Goal: Task Accomplishment & Management: Use online tool/utility

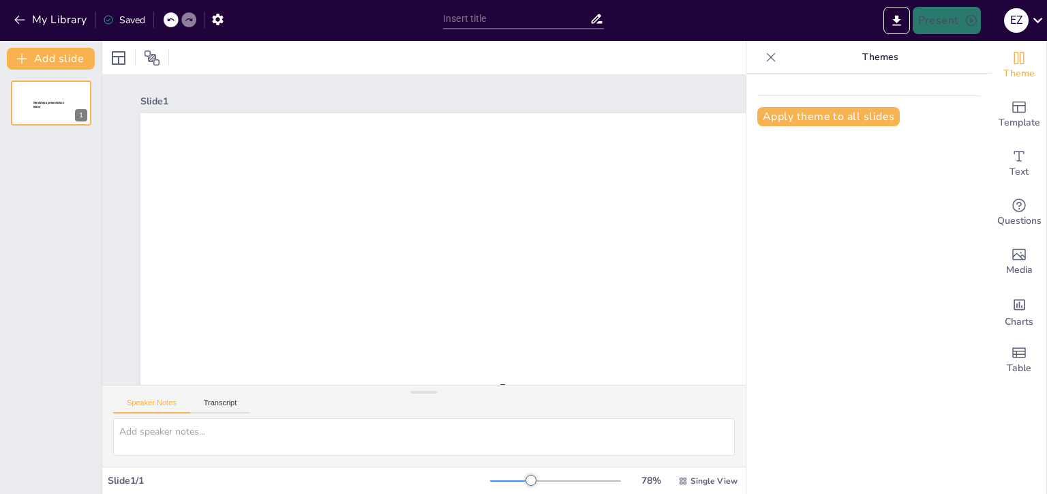
type input "New Sendsteps"
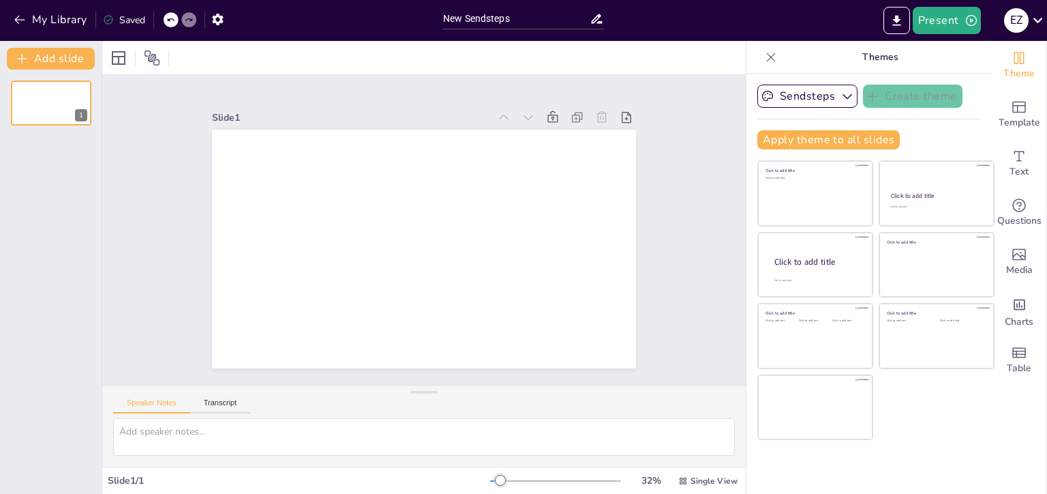
click at [264, 60] on div at bounding box center [424, 57] width 644 height 33
click at [208, 439] on textarea at bounding box center [424, 437] width 622 height 38
paste textarea "Lorem 6: Ipsumdolo Sitametcons ad elitsedd eiusmodtem Incidi: 8793-5804 Utlabo:…"
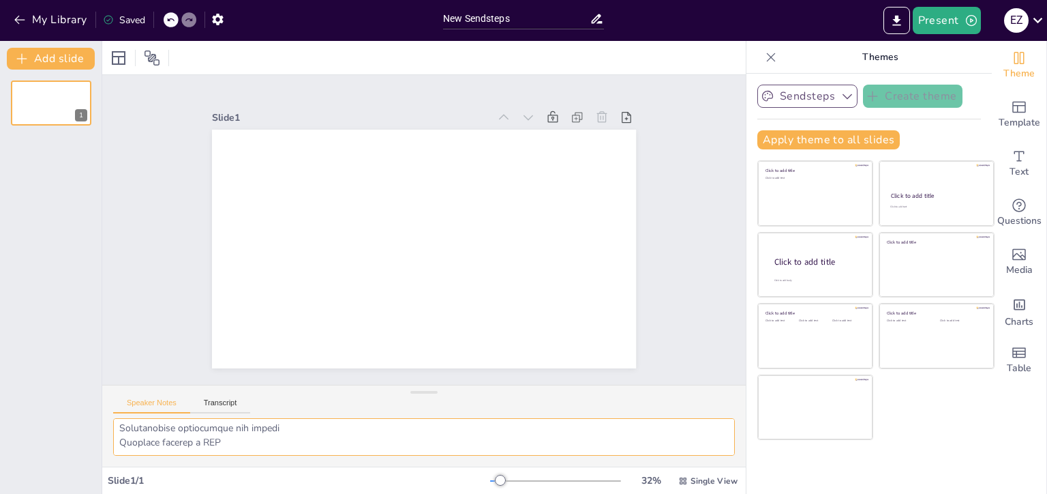
type textarea "Lorem 6: Ipsumdolo Sitametcons ad elitsedd eiusmodtem Incidi: 8793-5804 Utlabo:…"
click at [824, 97] on button "Sendsteps" at bounding box center [808, 96] width 100 height 23
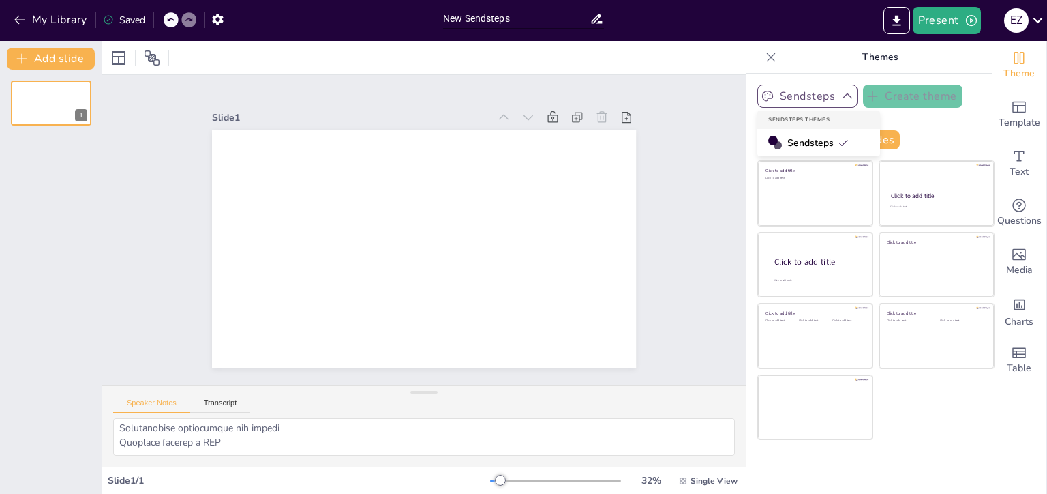
click at [824, 97] on button "Sendsteps" at bounding box center [808, 96] width 100 height 23
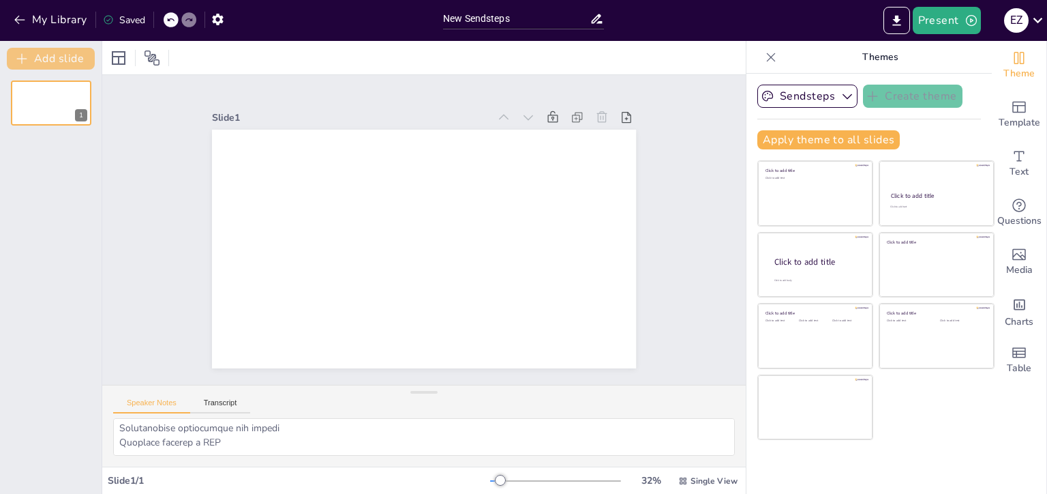
click at [52, 57] on button "Add slide" at bounding box center [51, 59] width 88 height 22
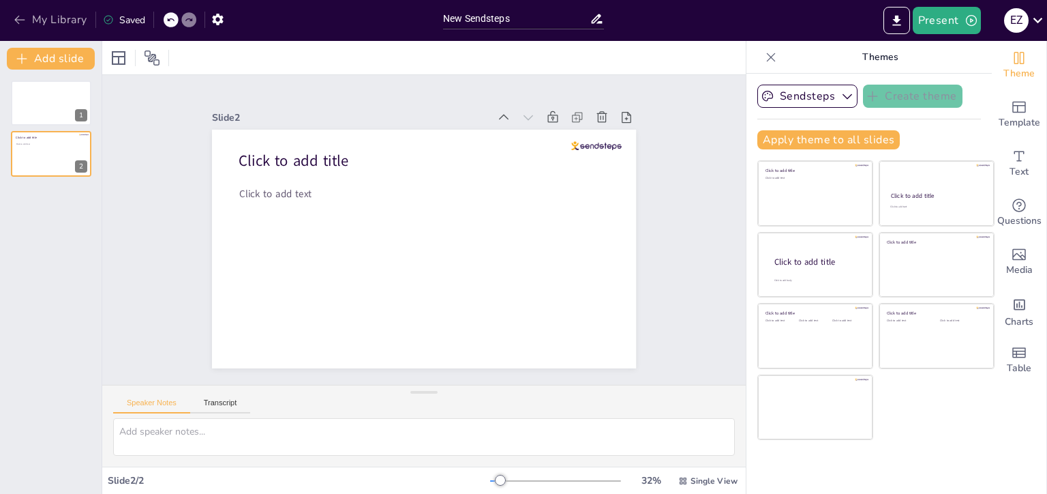
click at [27, 19] on button "My Library" at bounding box center [51, 20] width 83 height 22
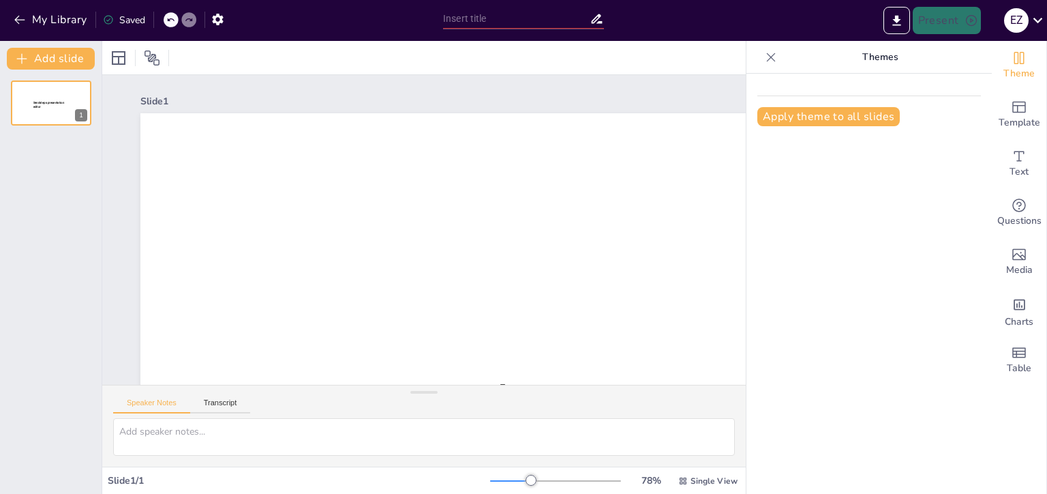
type input "New Sendsteps"
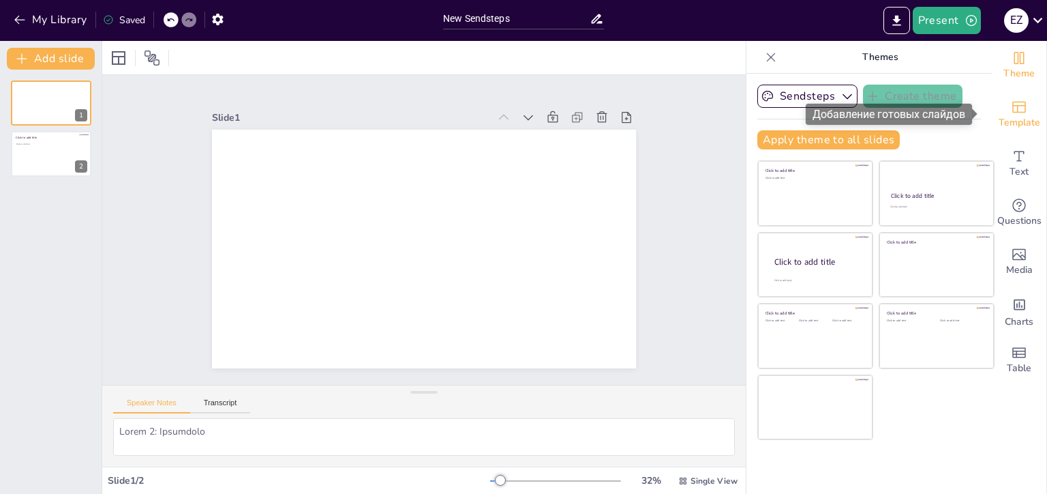
click at [1008, 119] on span "Template" at bounding box center [1020, 122] width 42 height 15
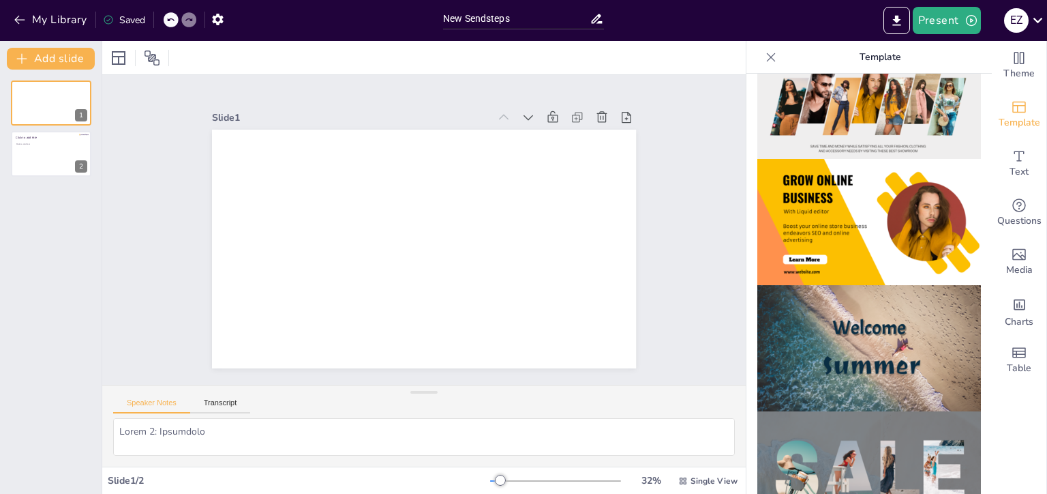
scroll to position [175, 0]
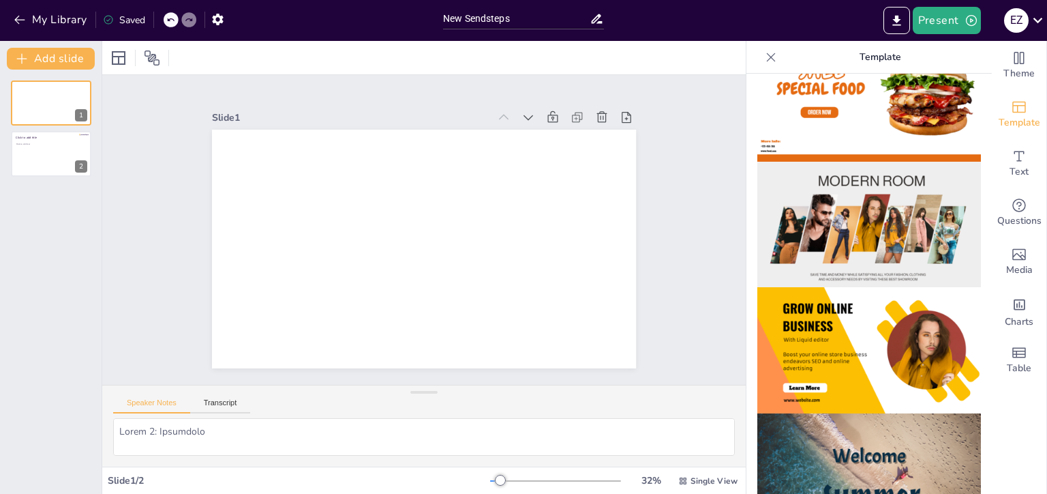
click at [851, 327] on img at bounding box center [870, 350] width 224 height 126
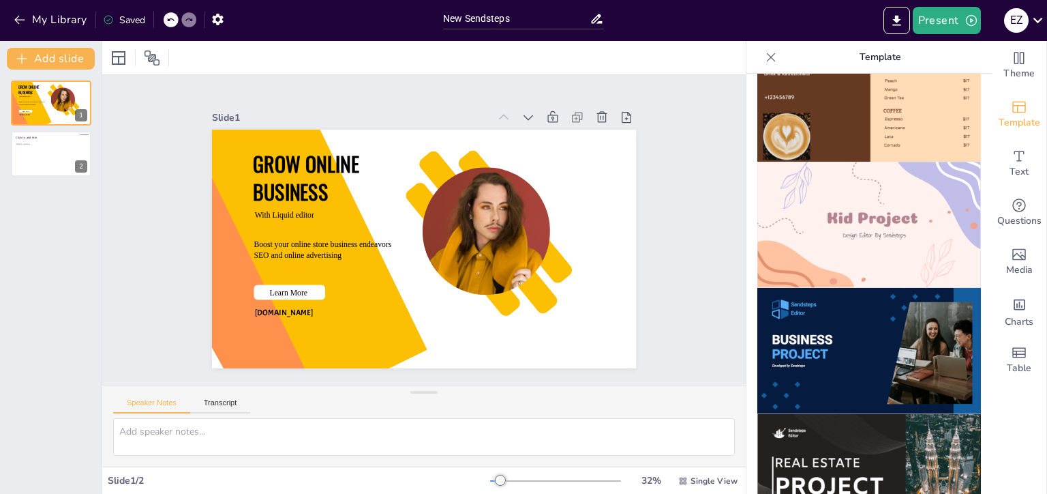
scroll to position [955, 0]
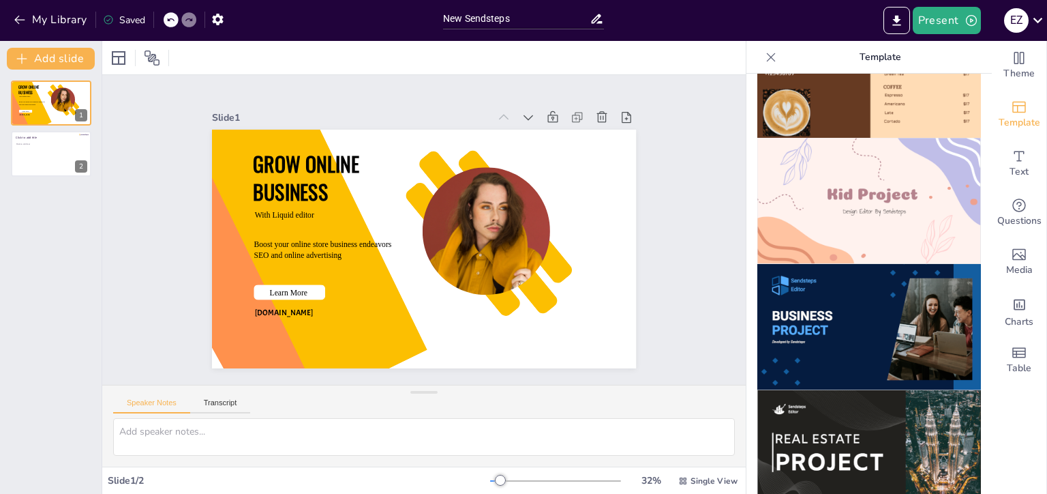
click at [824, 279] on img at bounding box center [870, 327] width 224 height 126
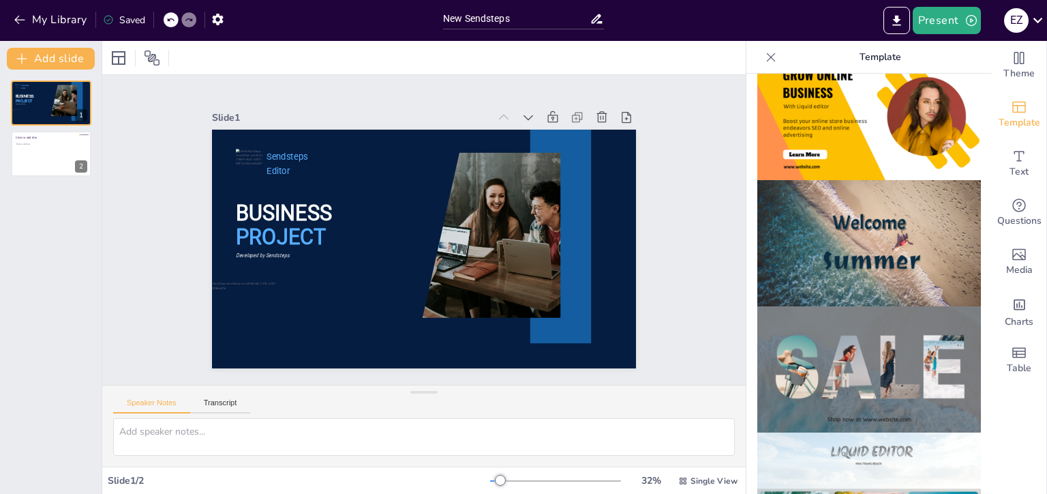
scroll to position [409, 0]
click at [228, 404] on button "Transcript" at bounding box center [220, 405] width 61 height 15
click at [166, 402] on button "Speaker Notes" at bounding box center [151, 405] width 77 height 15
click at [620, 110] on icon at bounding box center [627, 117] width 14 height 14
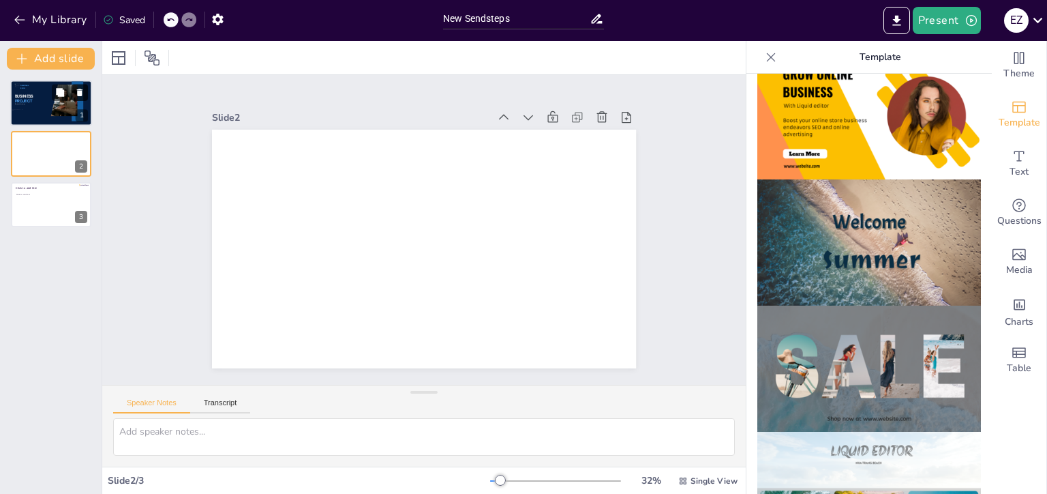
click at [73, 100] on button at bounding box center [80, 92] width 16 height 16
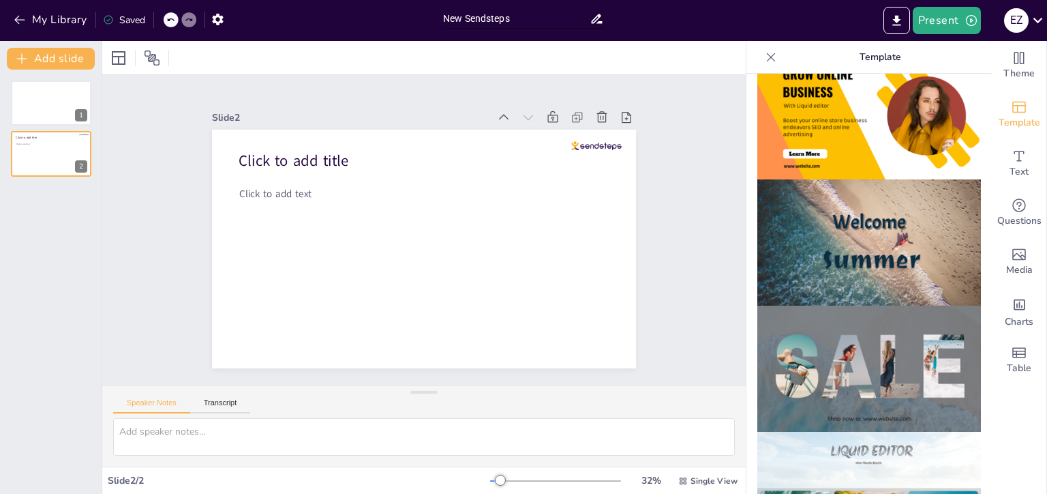
click at [501, 16] on input "New Sendsteps" at bounding box center [516, 19] width 147 height 20
click at [224, 14] on icon "button" at bounding box center [218, 19] width 14 height 14
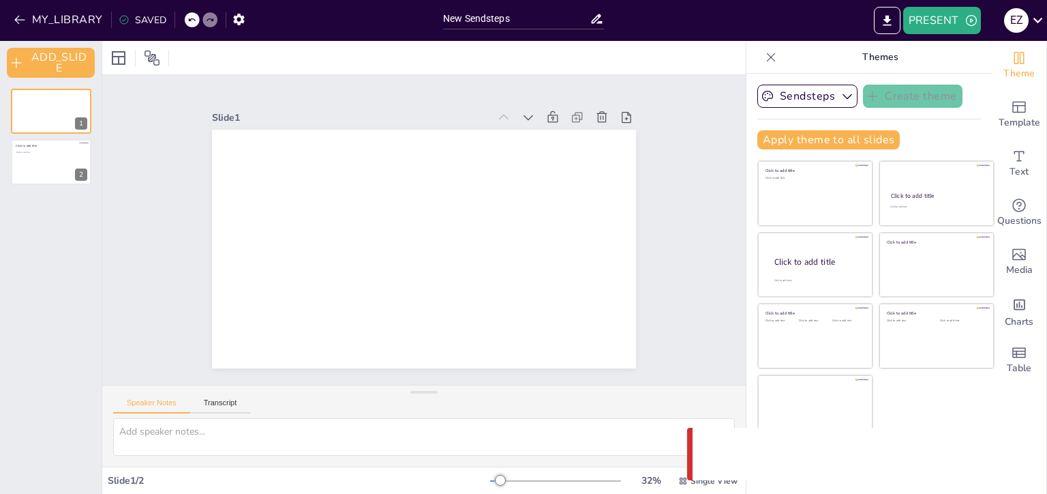
drag, startPoint x: 692, startPoint y: 456, endPoint x: 690, endPoint y: 426, distance: 30.1
click at [690, 426] on div "Something went wrong with the request. (CORS)" at bounding box center [860, 453] width 347 height 61
click at [35, 61] on button "ADD_SLIDE" at bounding box center [51, 63] width 88 height 30
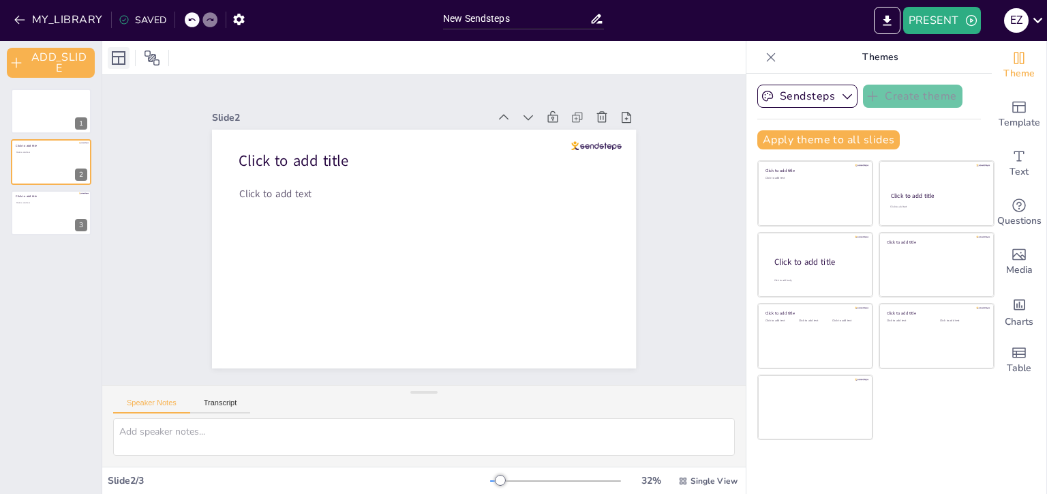
click at [119, 60] on icon at bounding box center [118, 58] width 16 height 16
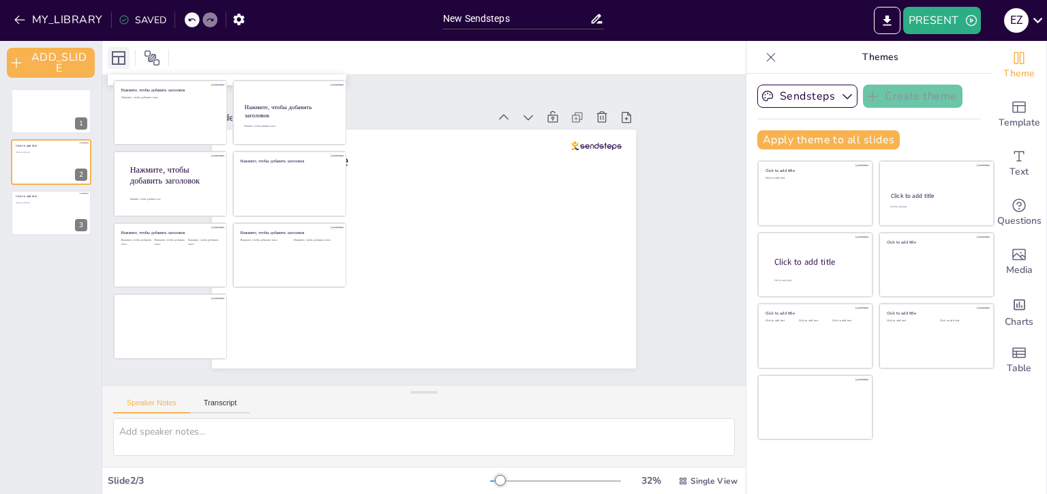
click at [117, 60] on icon at bounding box center [118, 58] width 16 height 16
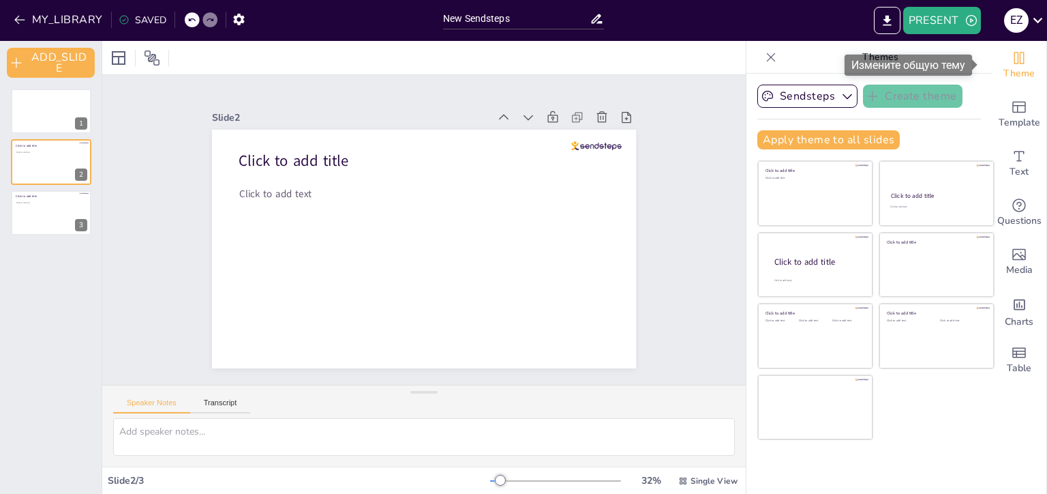
click at [1017, 61] on icon "Change the overall theme" at bounding box center [1019, 58] width 16 height 16
click at [1015, 60] on icon "Change the overall theme" at bounding box center [1020, 58] width 10 height 12
click at [1039, 18] on icon at bounding box center [1038, 20] width 18 height 18
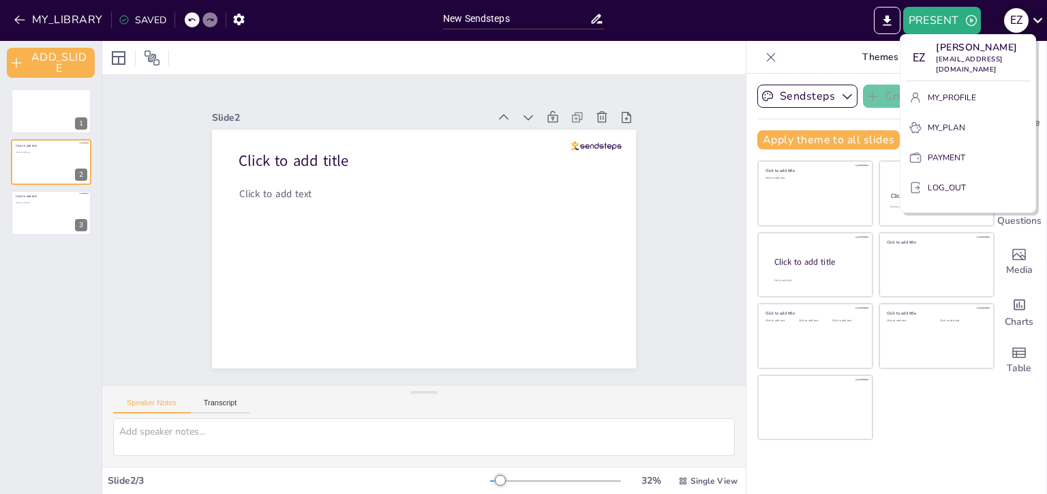
click at [1039, 18] on div at bounding box center [523, 247] width 1047 height 494
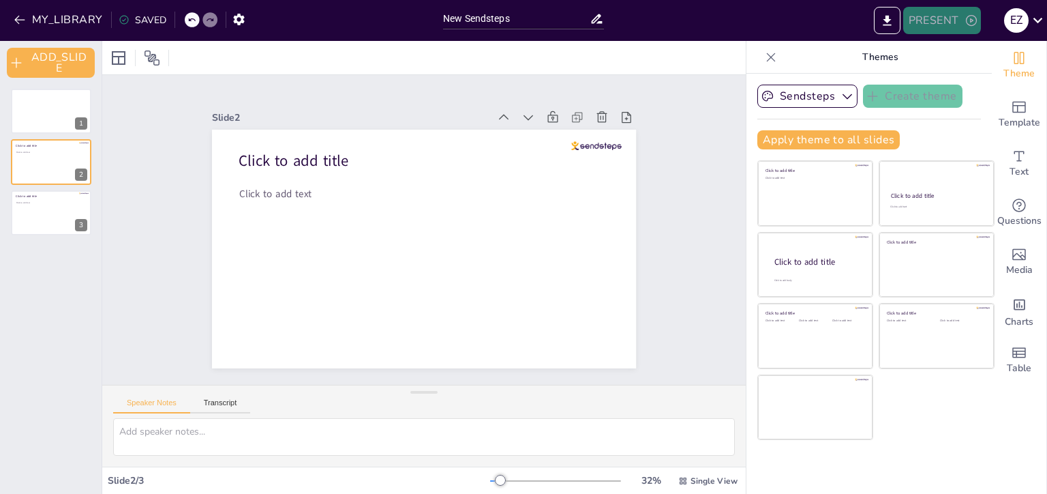
click at [944, 25] on button "PRESENT" at bounding box center [943, 20] width 78 height 27
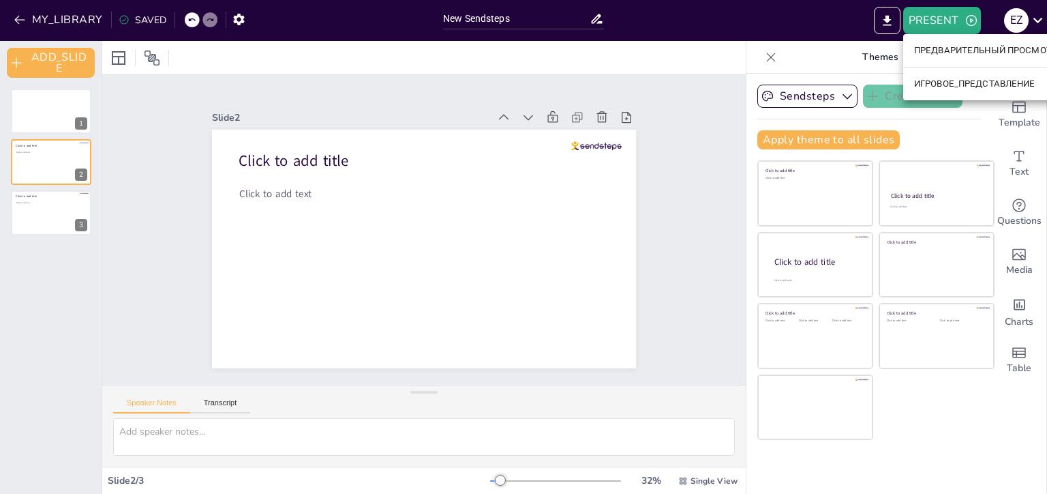
click at [244, 428] on div at bounding box center [523, 247] width 1047 height 494
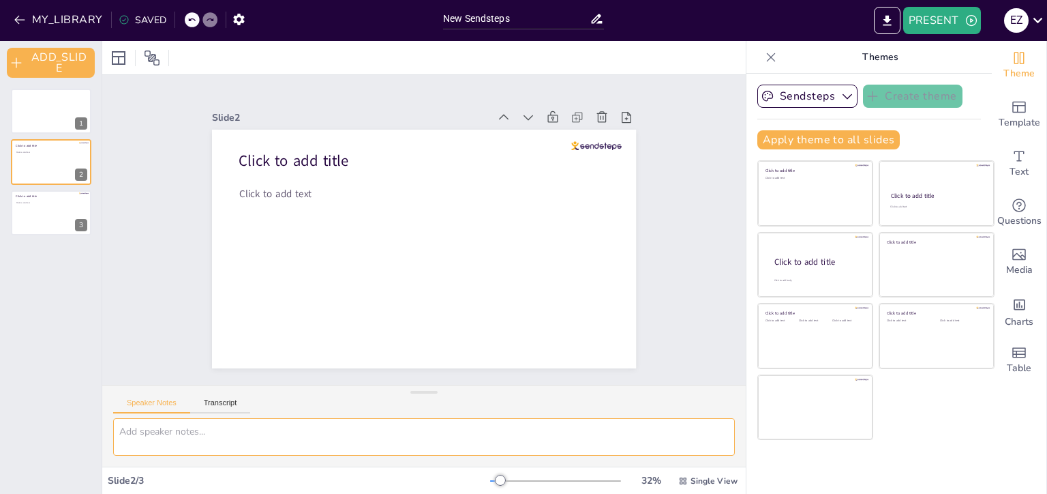
click at [221, 428] on textarea at bounding box center [424, 437] width 622 height 38
paste textarea "Lorem 6: Ipsumdolo Sitametcons ad elitsedd eiusmodtem Incidi: 8793-5804 Utlabo:…"
type textarea "Lorem 6: Ipsumdolo Sitametcons ad elitsedd eiusmodtem Incidi: 8793-5804 Utlabo:…"
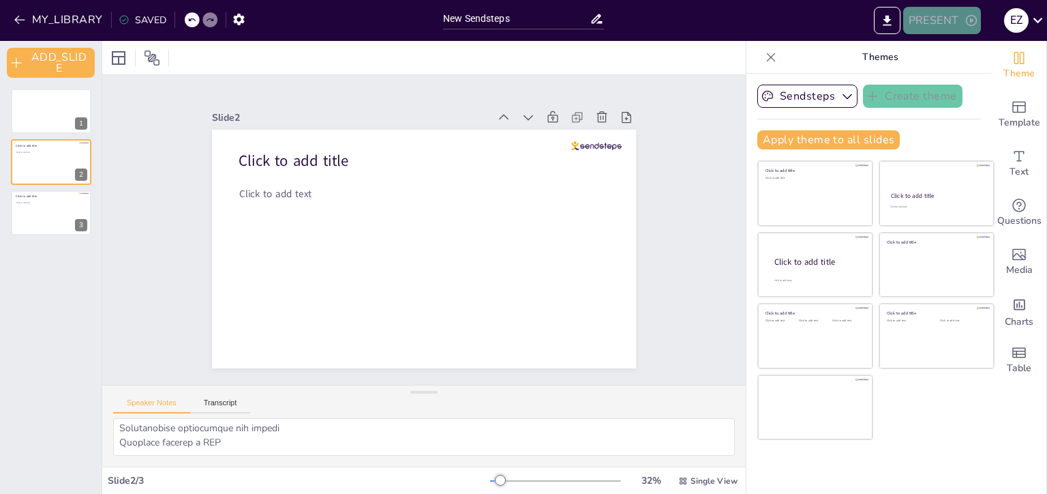
click at [936, 15] on button "PRESENT" at bounding box center [943, 20] width 78 height 27
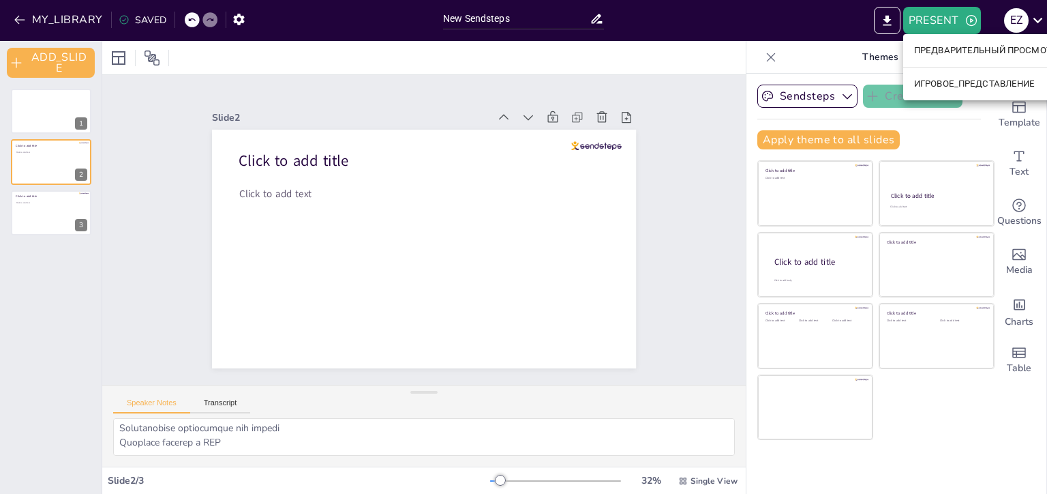
click at [653, 184] on div at bounding box center [523, 247] width 1047 height 494
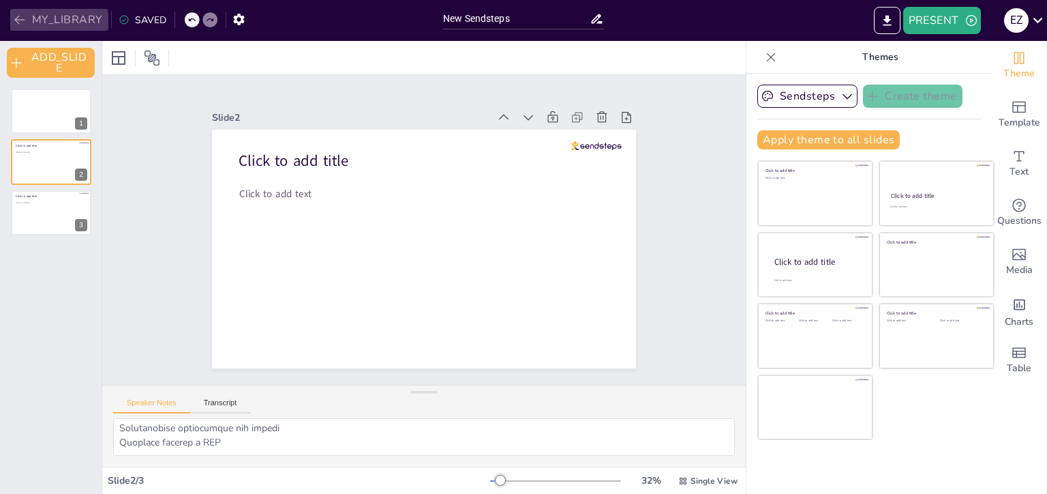
click at [50, 23] on button "MY_LIBRARY" at bounding box center [59, 20] width 98 height 22
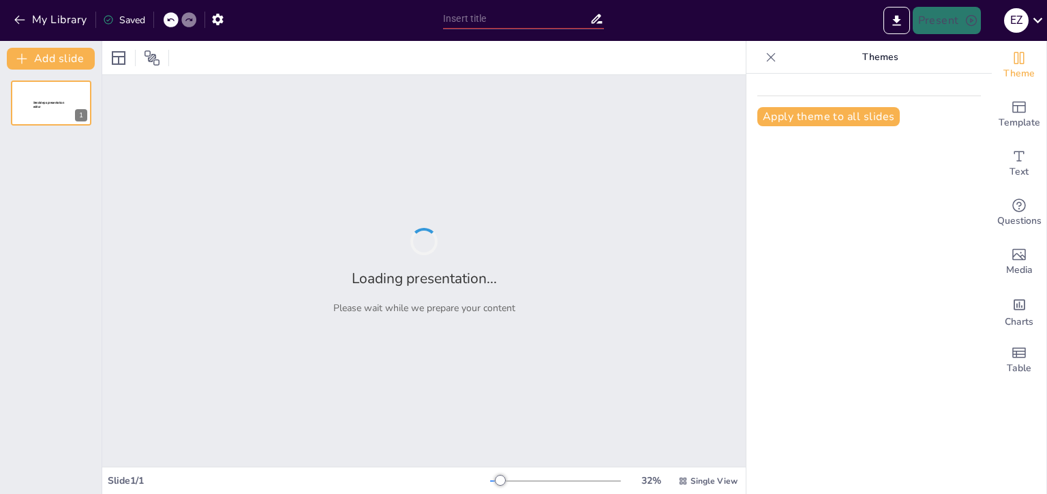
type input "Как мы продали больше: анализ продаж 2023 года"
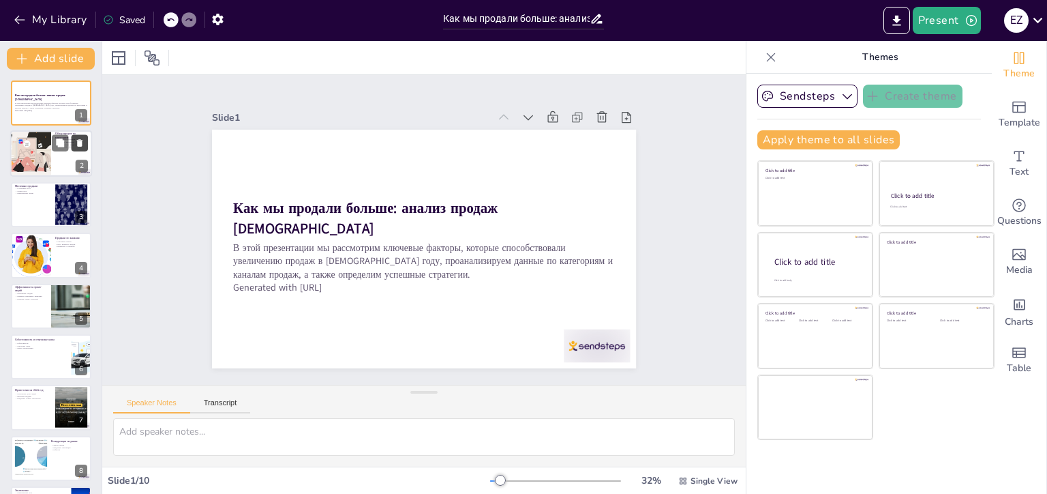
click at [80, 144] on icon at bounding box center [79, 144] width 5 height 8
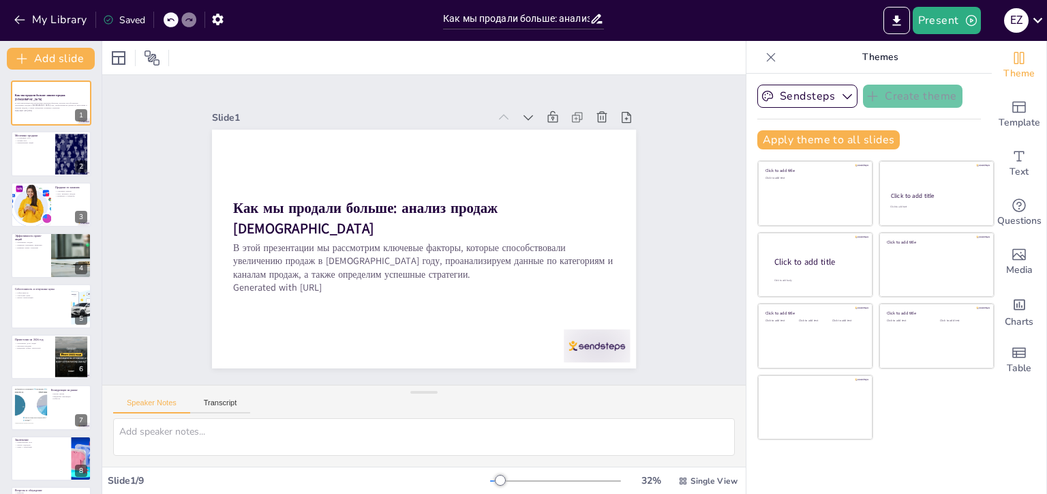
click at [166, 19] on div at bounding box center [171, 19] width 15 height 15
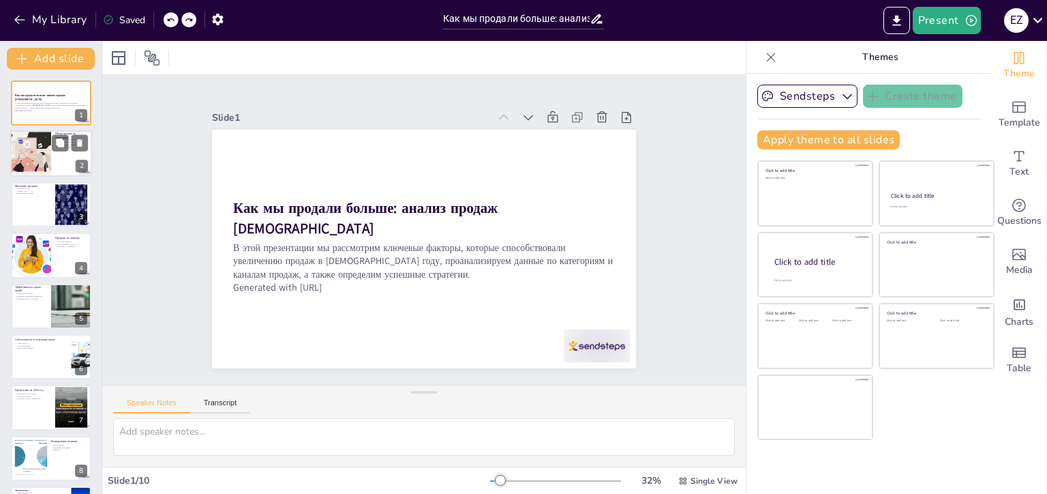
click at [35, 143] on div at bounding box center [31, 154] width 72 height 46
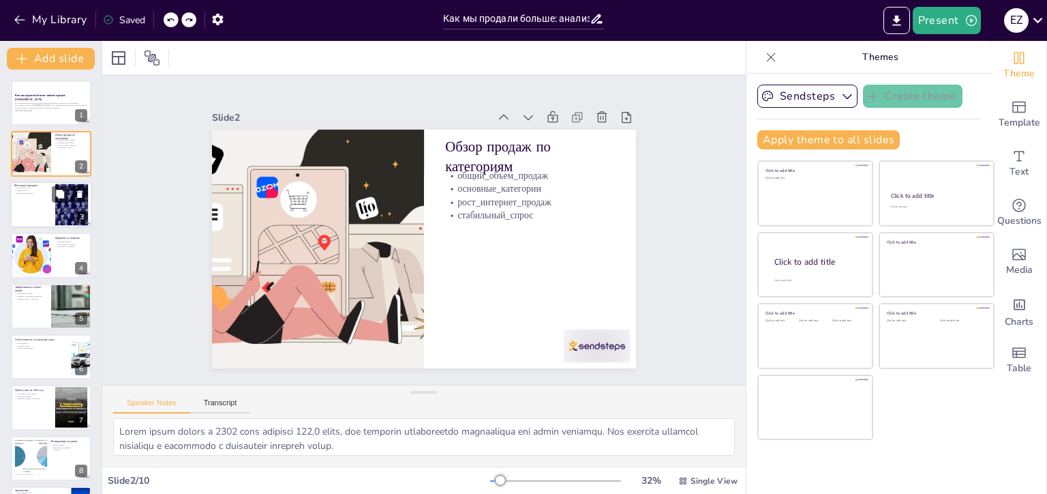
click at [38, 203] on div at bounding box center [51, 204] width 82 height 46
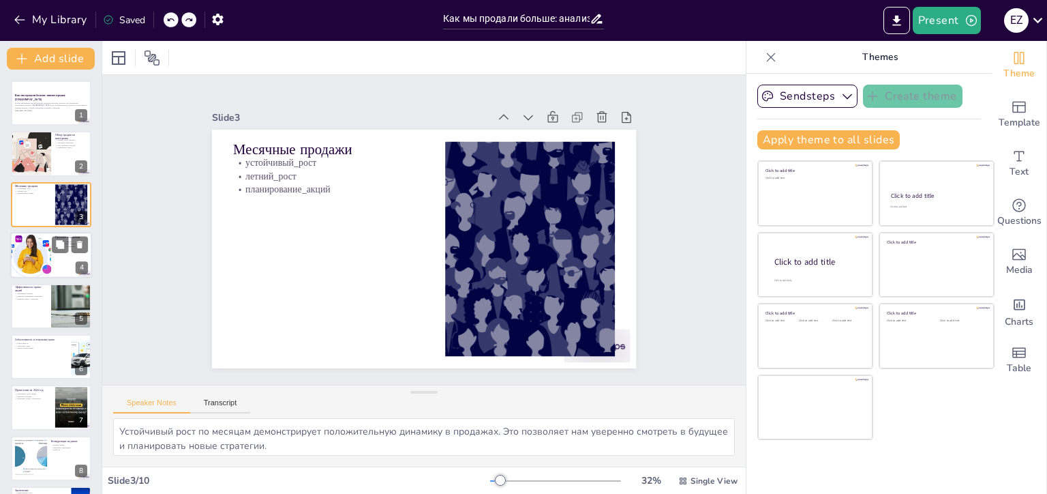
click at [35, 247] on div at bounding box center [30, 255] width 50 height 46
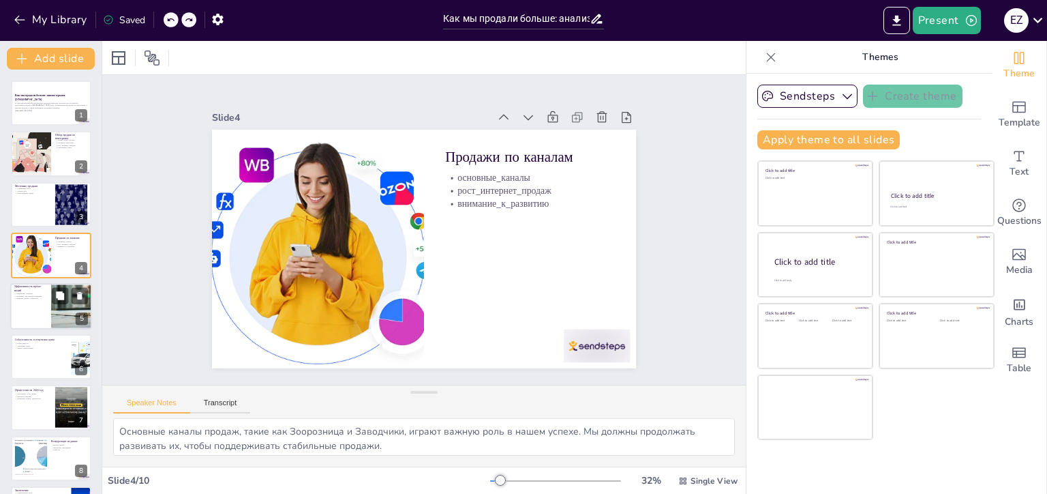
click at [35, 300] on div at bounding box center [51, 306] width 82 height 46
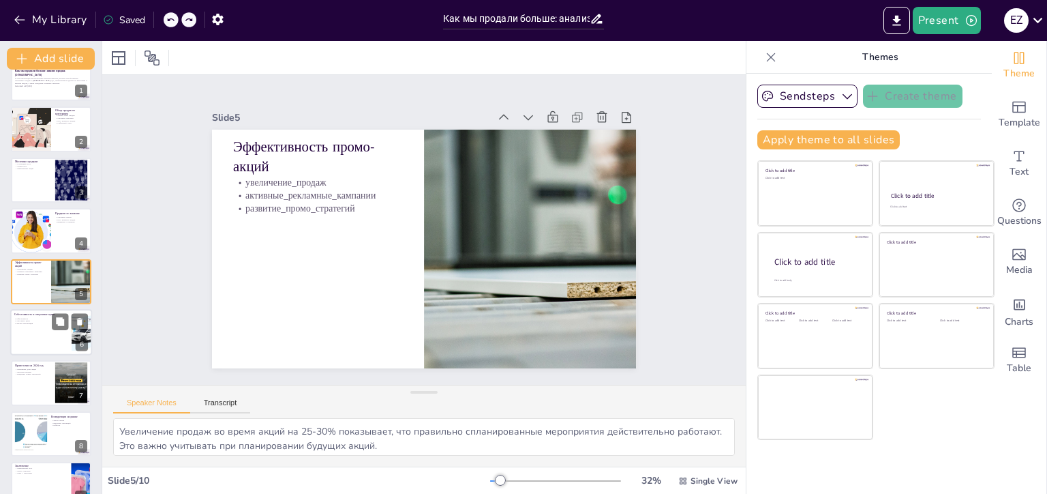
click at [35, 331] on div at bounding box center [51, 332] width 82 height 46
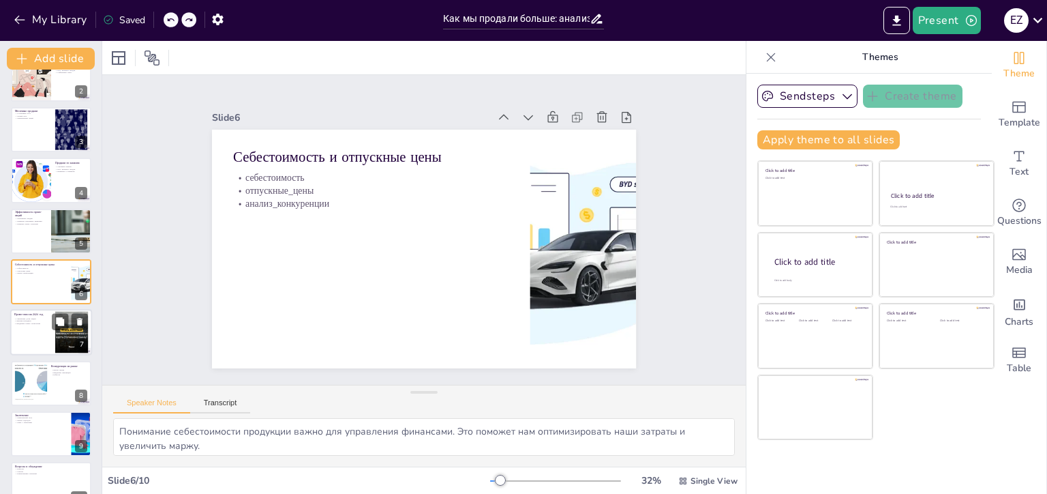
scroll to position [99, 0]
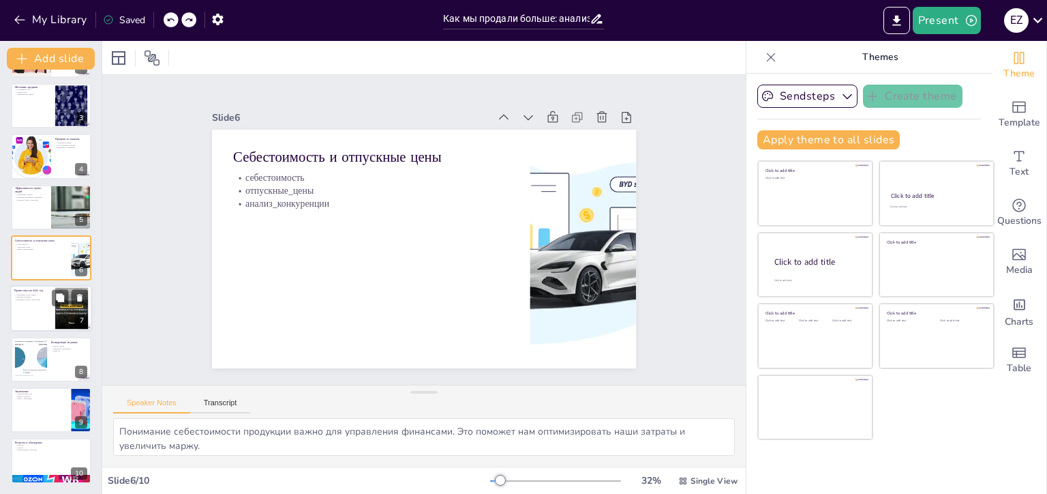
click at [37, 306] on div at bounding box center [51, 309] width 82 height 46
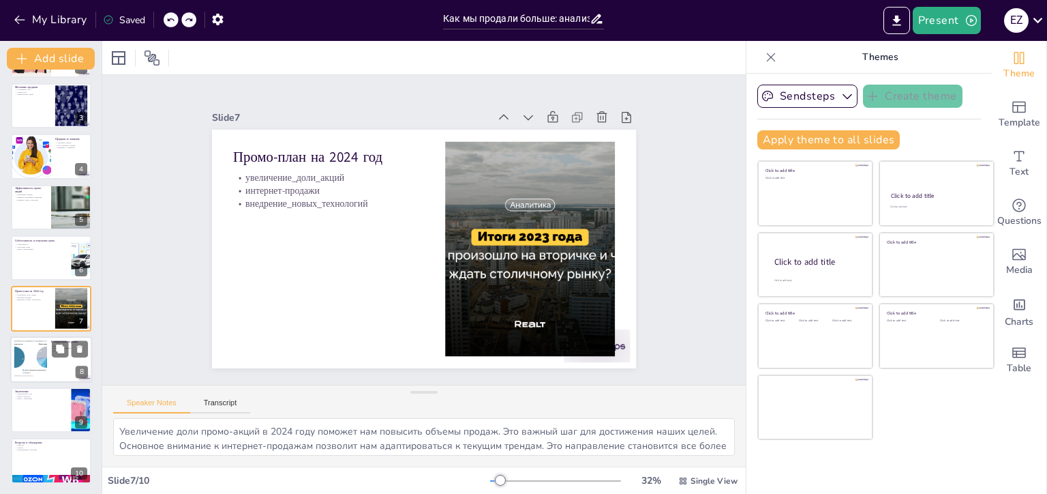
click at [32, 360] on div at bounding box center [30, 359] width 88 height 42
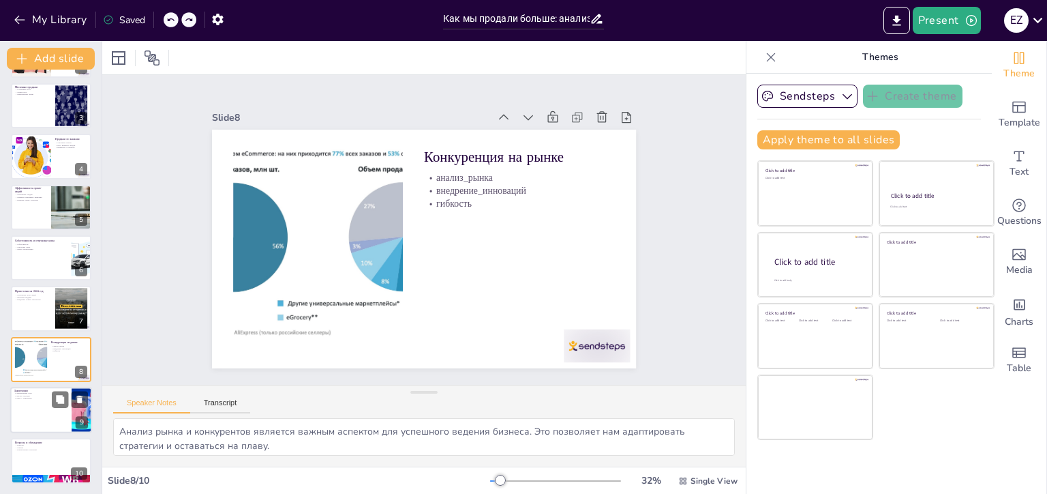
click at [36, 402] on div at bounding box center [51, 410] width 82 height 46
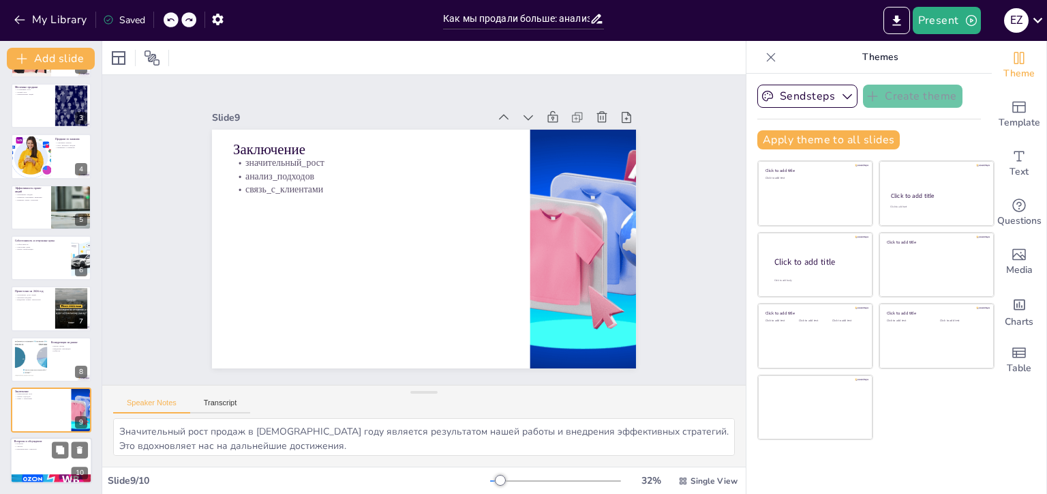
click at [31, 448] on p "корректировка_стратегий" at bounding box center [51, 449] width 74 height 3
type textarea "Вопросы и обсуждения являются важной частью нашего процесса. Это позволяет нам …"
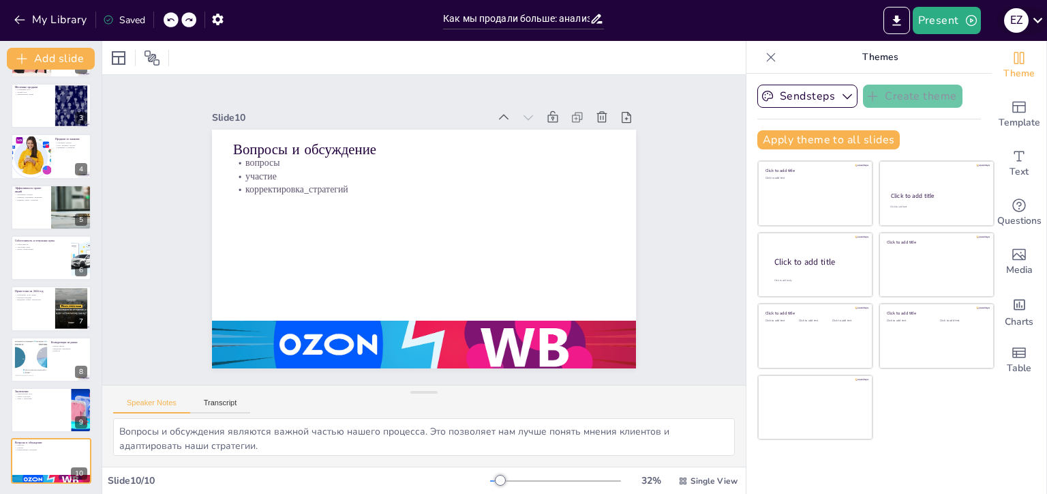
click at [1015, 25] on div "E Z" at bounding box center [1017, 20] width 25 height 25
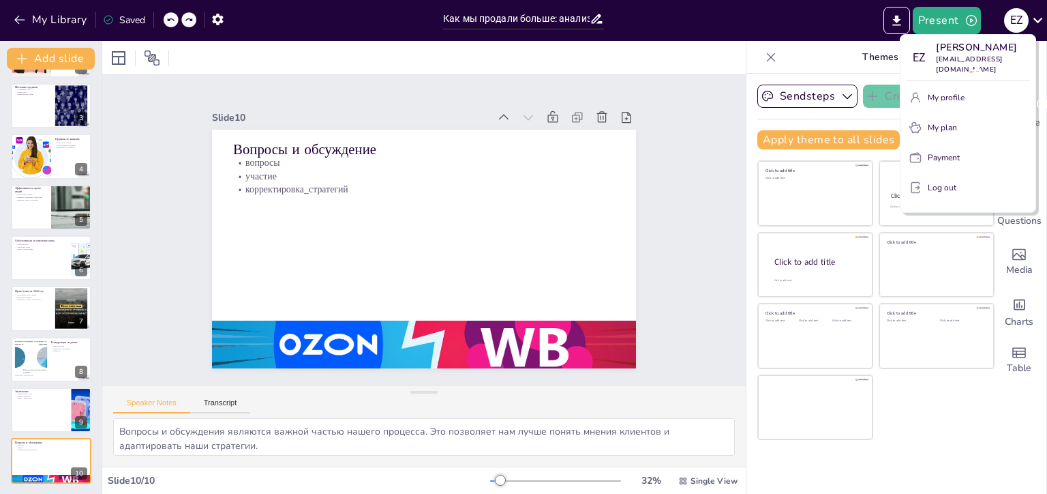
click at [961, 53] on p "Evgeniy Zhandarov" at bounding box center [983, 47] width 94 height 14
click at [931, 181] on p "Log out" at bounding box center [942, 187] width 29 height 12
